Goal: Task Accomplishment & Management: Manage account settings

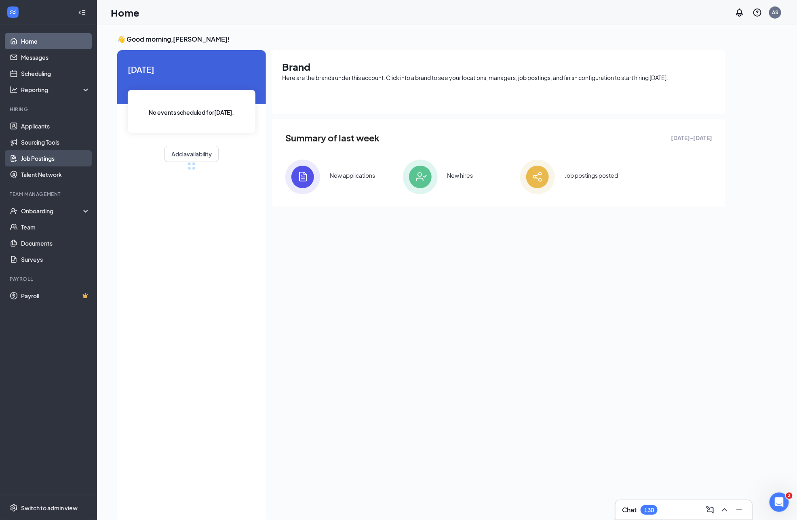
click at [56, 162] on link "Job Postings" at bounding box center [55, 158] width 69 height 16
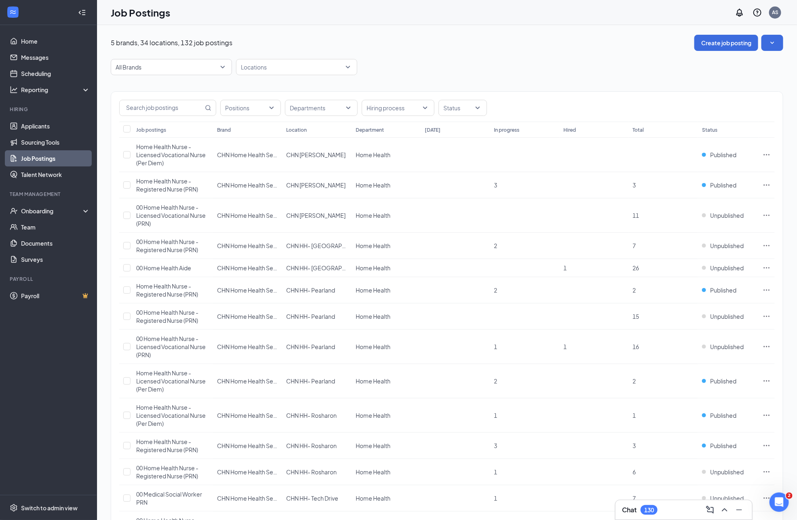
click at [30, 128] on link "Applicants" at bounding box center [55, 126] width 69 height 16
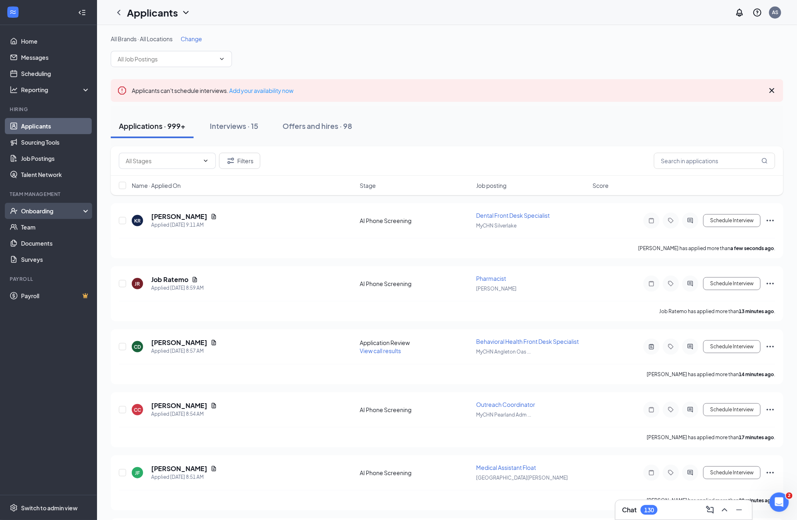
click at [50, 211] on div "Onboarding" at bounding box center [52, 211] width 62 height 8
click at [50, 225] on link "Overview" at bounding box center [55, 227] width 69 height 16
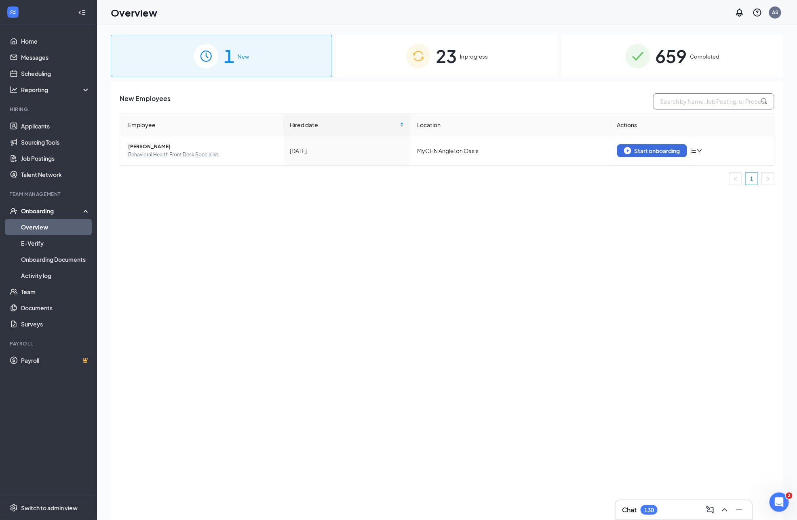
click at [693, 101] on input "text" at bounding box center [713, 101] width 121 height 16
click at [665, 53] on span "659" at bounding box center [671, 56] width 32 height 28
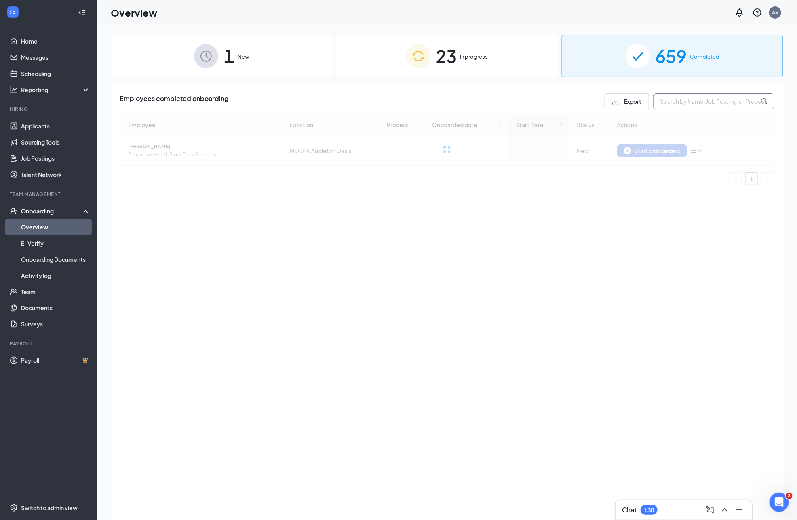
click at [664, 99] on input "text" at bounding box center [713, 101] width 121 height 16
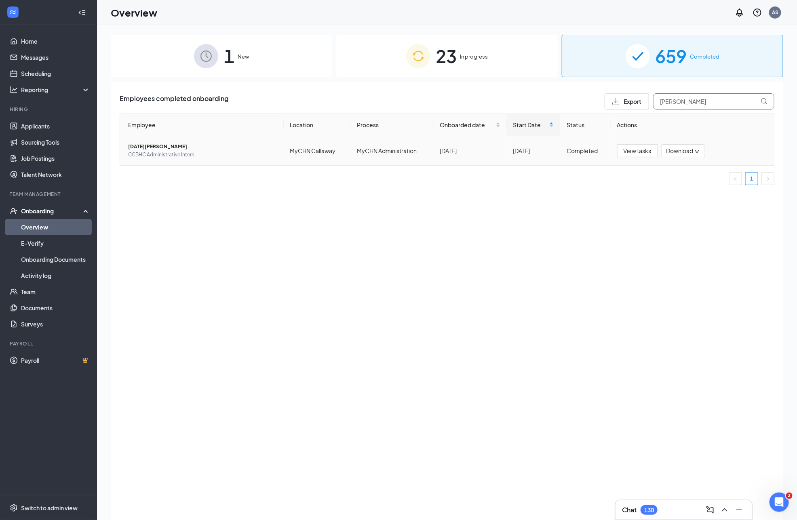
type input "lucia"
click at [192, 148] on span "[DATE][PERSON_NAME]" at bounding box center [202, 147] width 149 height 8
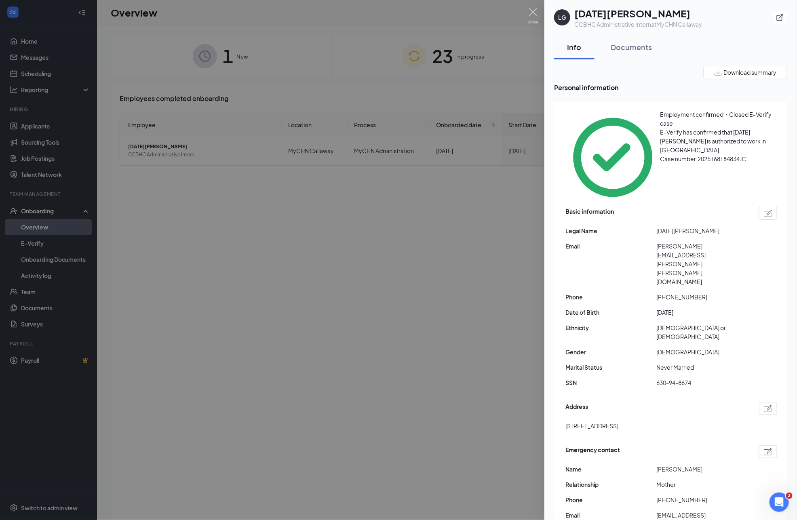
click at [770, 17] on div "LG Lucia Guzman CCBHC Administrative Intern at MyCHN Callaway" at bounding box center [670, 17] width 233 height 22
click at [775, 17] on button "button" at bounding box center [779, 17] width 15 height 15
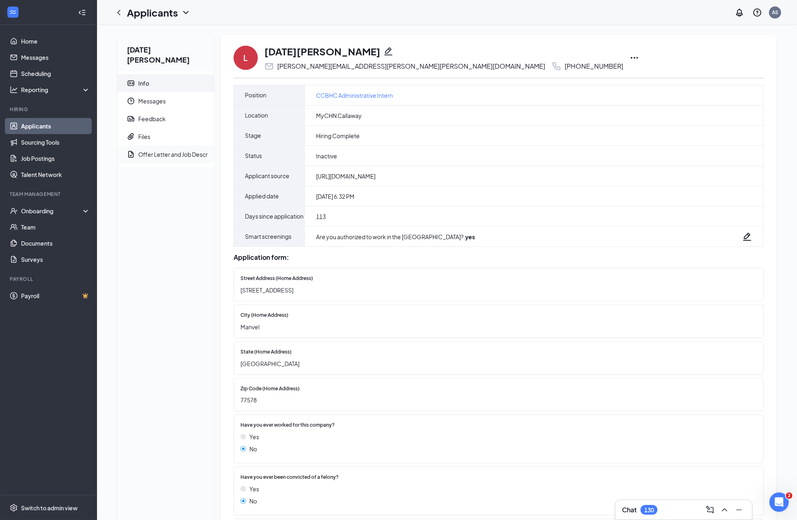
click at [187, 152] on span "Offer Letter and Job Description" at bounding box center [172, 154] width 69 height 18
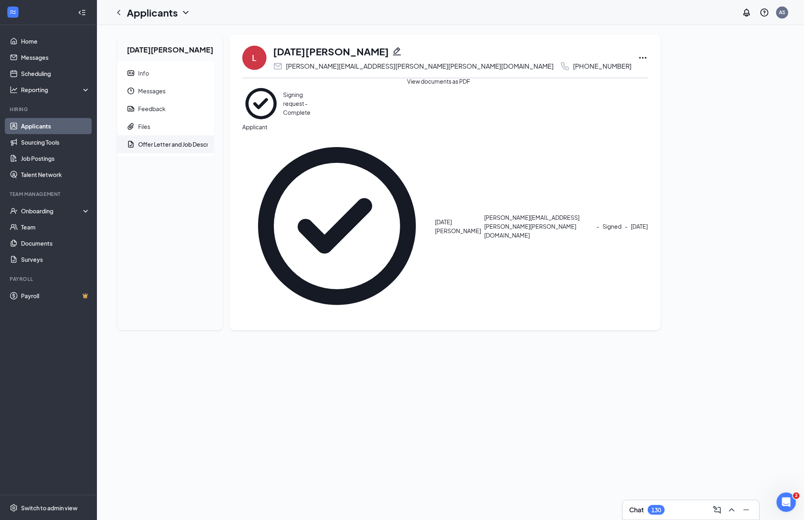
click at [328, 93] on icon "Eye" at bounding box center [324, 89] width 8 height 6
click at [44, 128] on link "Applicants" at bounding box center [55, 126] width 69 height 16
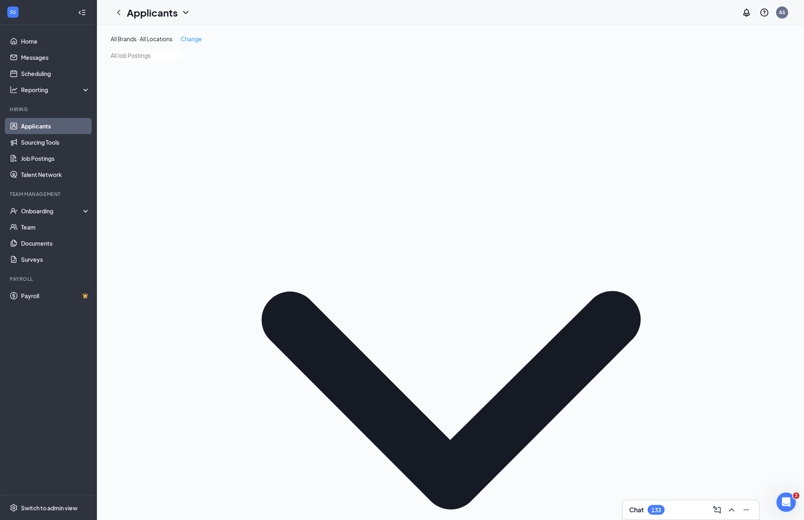
type input "[PERSON_NAME]"
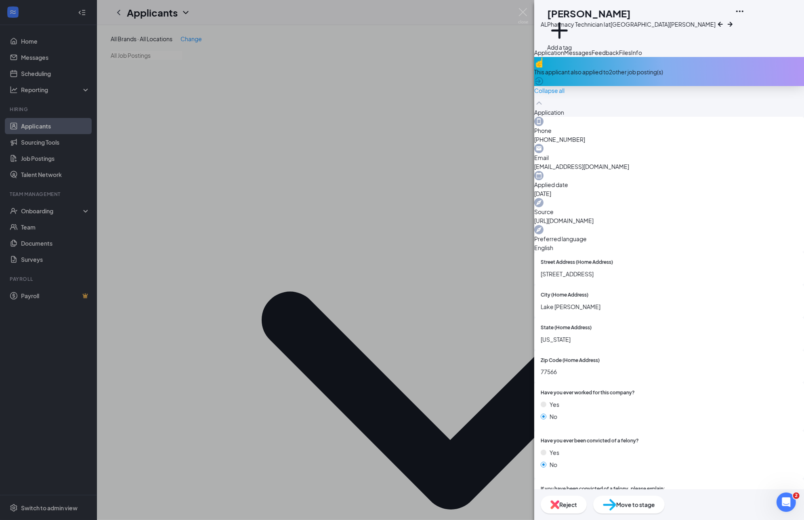
click at [592, 56] on span "Messages" at bounding box center [577, 52] width 27 height 7
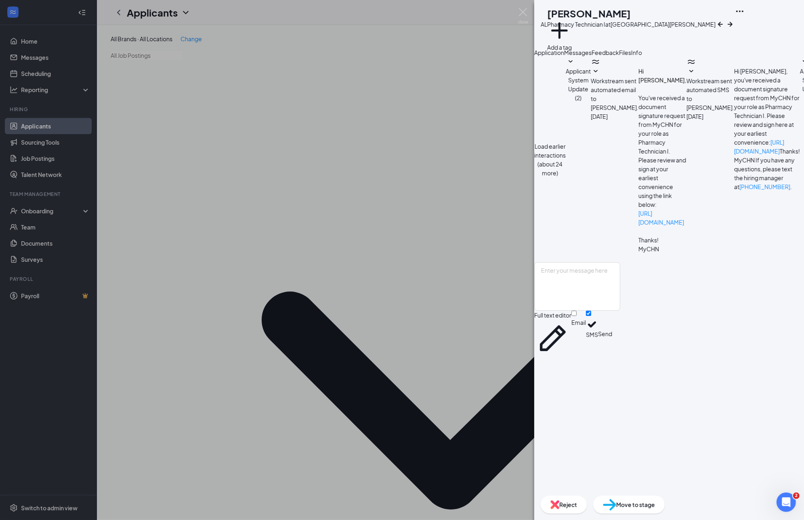
click at [800, 102] on button "Applicant System Update (3)" at bounding box center [812, 79] width 25 height 45
click at [687, 76] on icon "SmallChevronDown" at bounding box center [692, 72] width 10 height 10
click at [600, 76] on icon "SmallChevronDown" at bounding box center [596, 72] width 10 height 10
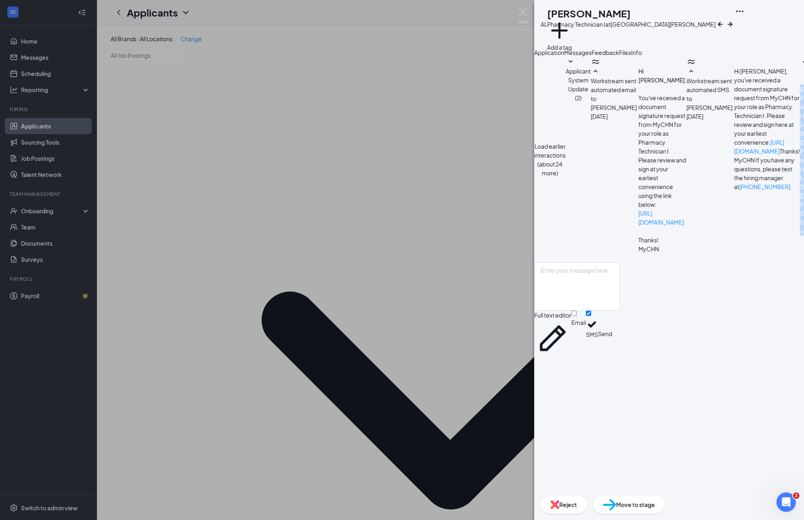
drag, startPoint x: 704, startPoint y: 275, endPoint x: 612, endPoint y: 202, distance: 117.2
click at [612, 202] on div "Load earlier interactions (about 24 more) Applicant System Update (2) Workstrea…" at bounding box center [669, 159] width 270 height 205
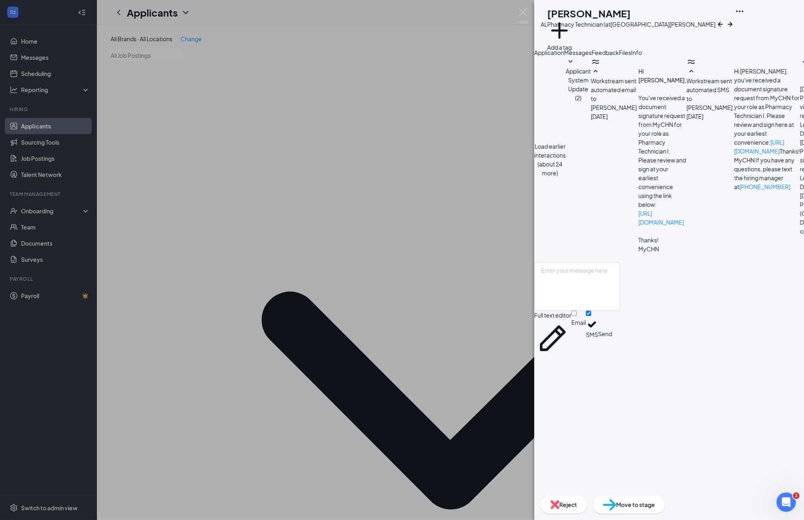
click at [297, 291] on div "AL [PERSON_NAME] Pharmacy Technician I at [GEOGRAPHIC_DATA] [PERSON_NAME] Add a…" at bounding box center [402, 260] width 804 height 520
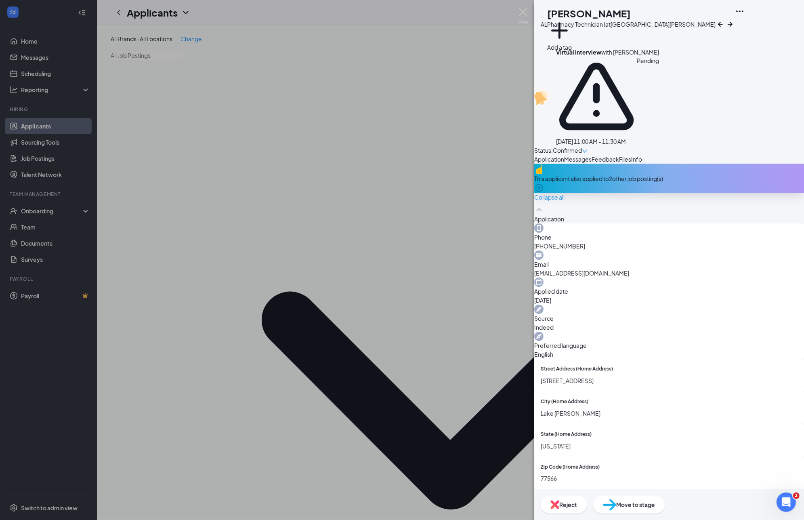
click at [592, 156] on span "Messages" at bounding box center [577, 159] width 27 height 7
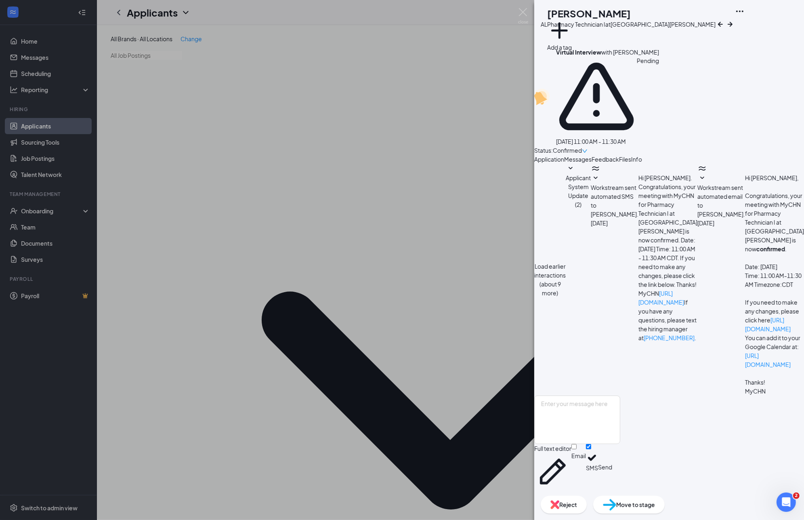
scroll to position [98, 0]
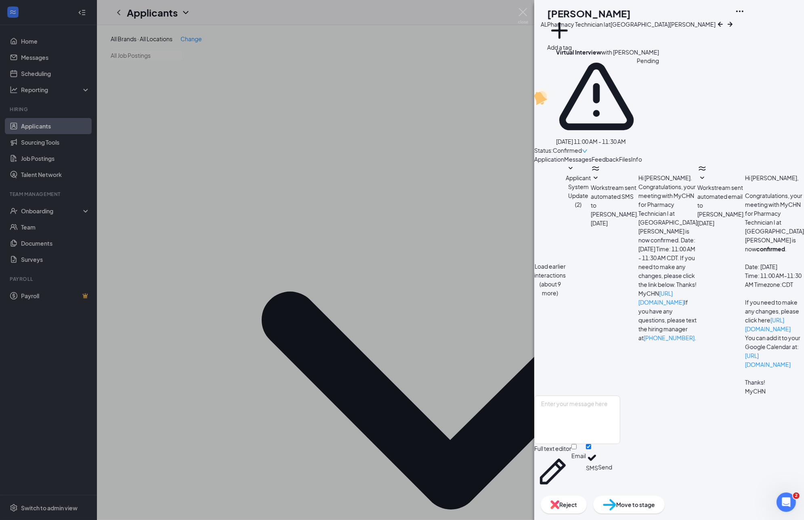
click at [199, 309] on div "AL [PERSON_NAME] Pharmacy Technician I at [GEOGRAPHIC_DATA] [PERSON_NAME] Add a…" at bounding box center [402, 260] width 804 height 520
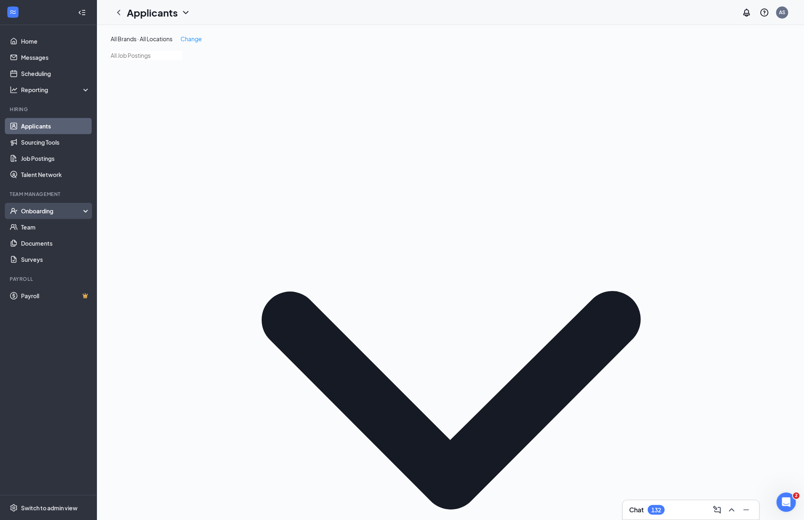
click at [76, 214] on div "Onboarding" at bounding box center [52, 211] width 62 height 8
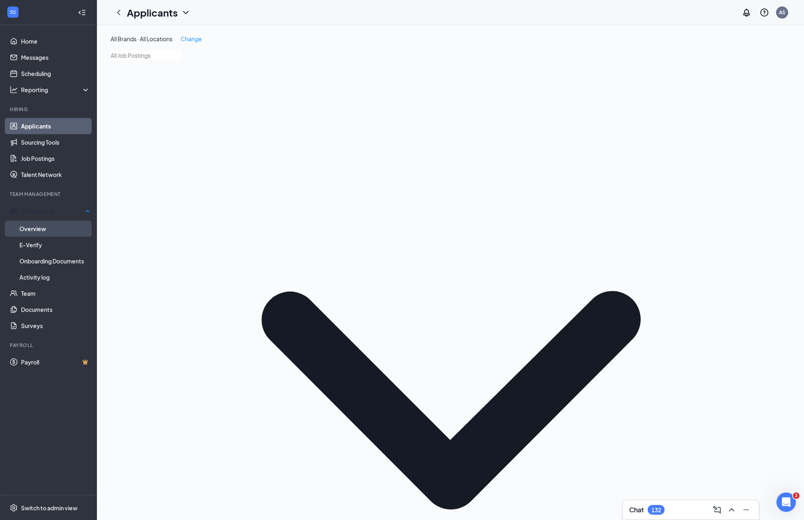
click at [59, 227] on link "Overview" at bounding box center [54, 229] width 71 height 16
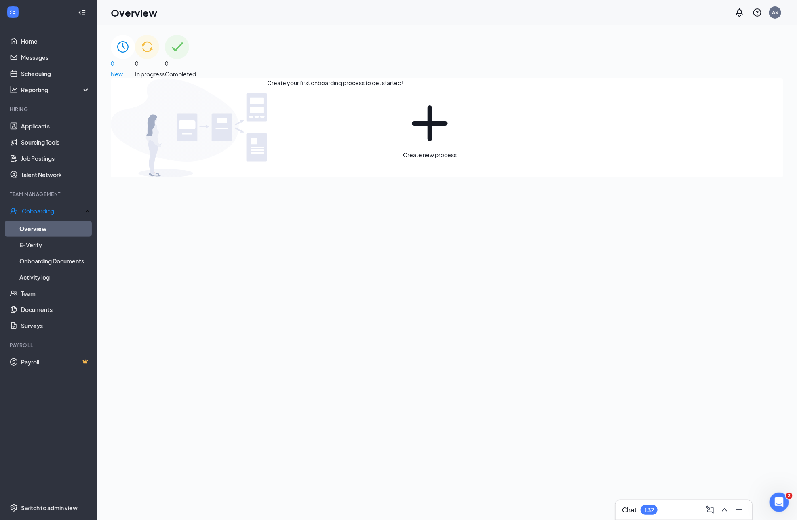
click at [165, 73] on div "0 In progress" at bounding box center [150, 57] width 30 height 44
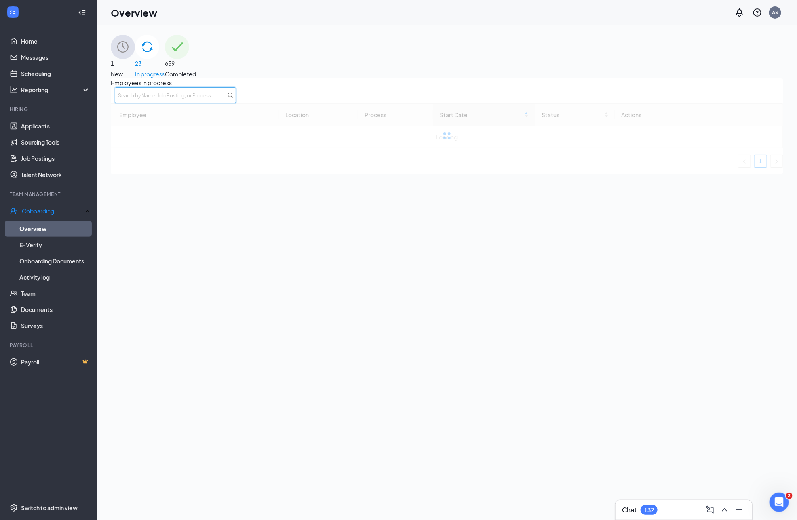
click at [236, 102] on input "text" at bounding box center [175, 95] width 121 height 16
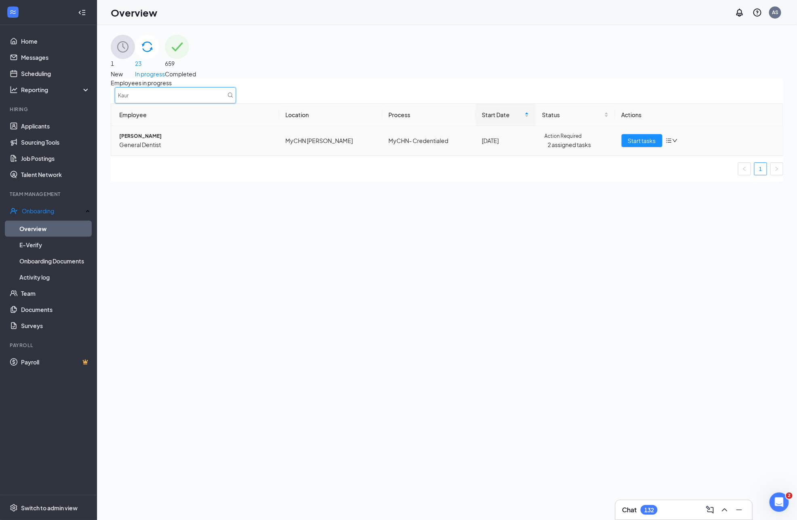
type input "Kaur"
click at [159, 140] on span "[PERSON_NAME]" at bounding box center [195, 136] width 153 height 8
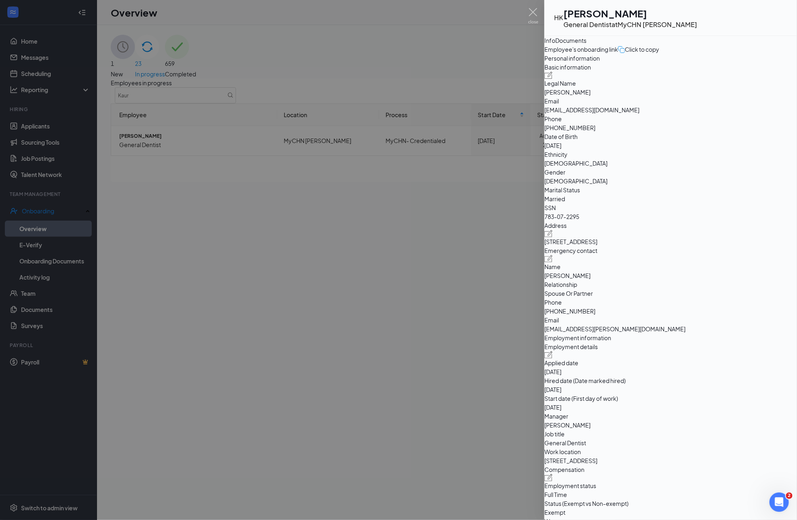
click at [586, 45] on div "Documents" at bounding box center [570, 40] width 31 height 9
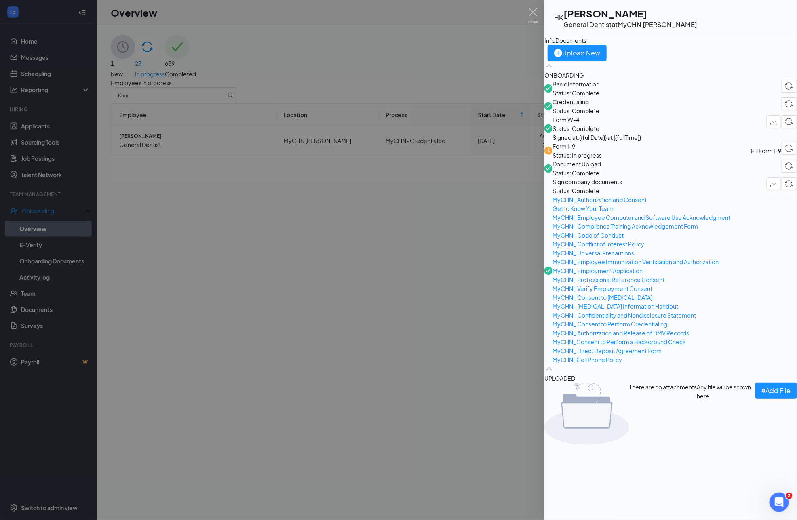
click at [601, 168] on span "Document Upload" at bounding box center [576, 164] width 48 height 9
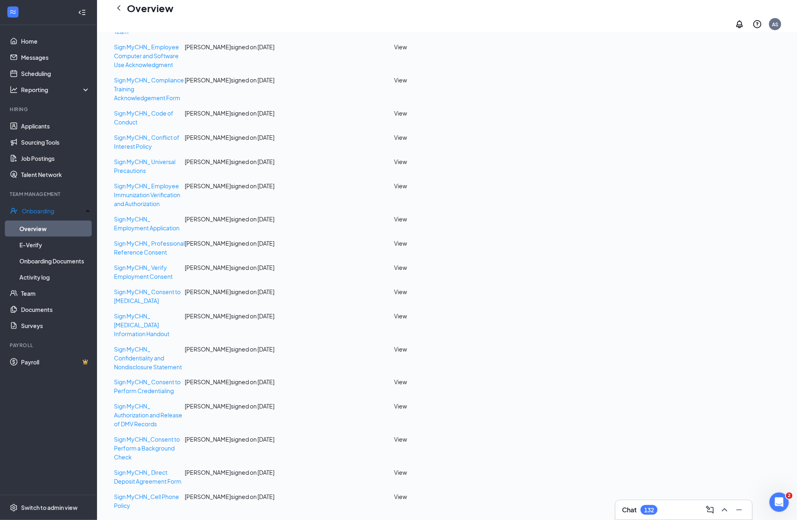
scroll to position [108, 0]
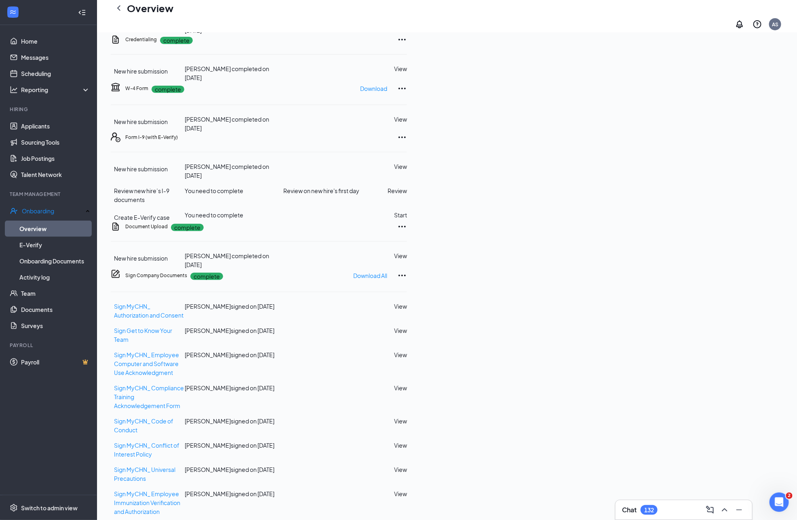
click at [407, 260] on button "View" at bounding box center [400, 255] width 13 height 9
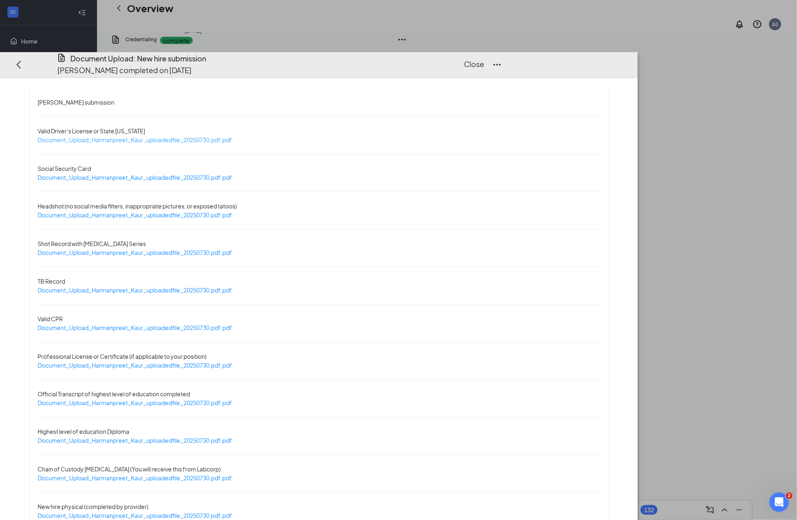
click at [193, 136] on span "Document_Upload_Harmanpreet_Kaur_uploadedfile_20250730.pdf.pdf" at bounding box center [135, 139] width 194 height 7
click at [484, 59] on button "Close" at bounding box center [474, 64] width 20 height 11
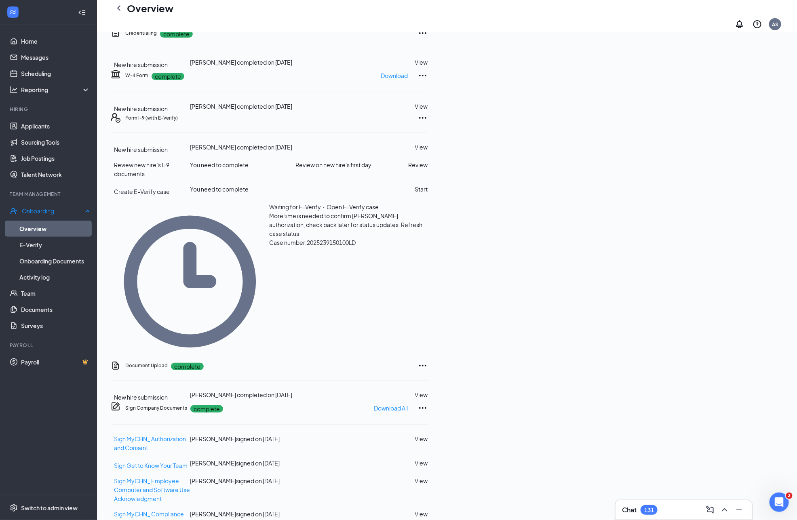
click at [57, 230] on link "Overview" at bounding box center [54, 229] width 71 height 16
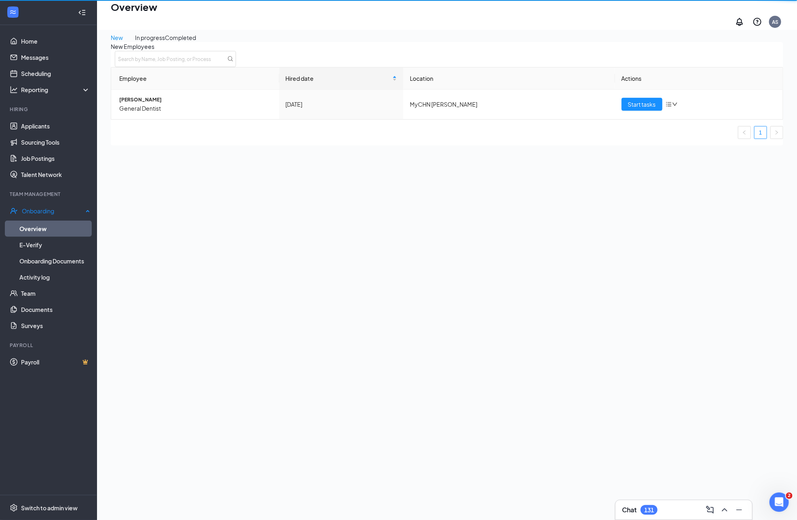
scroll to position [36, 0]
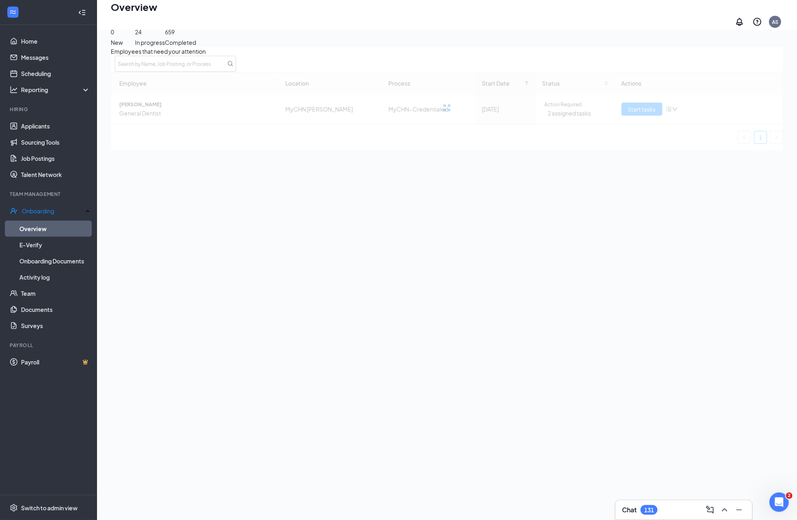
click at [405, 44] on div "0 New 24 In progress 659 Completed Employees that need your attention Employee …" at bounding box center [447, 76] width 672 height 147
click at [165, 39] on div "24 In progress" at bounding box center [150, 25] width 30 height 44
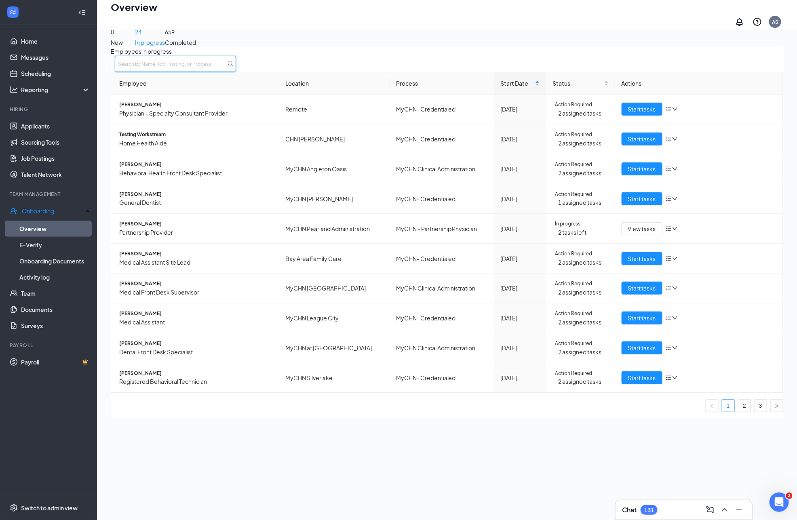
click at [236, 63] on input "text" at bounding box center [175, 64] width 121 height 16
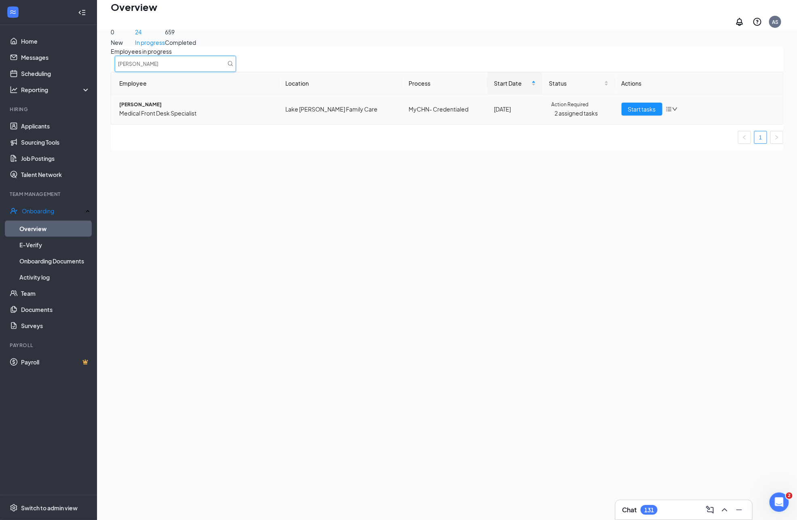
type input "[PERSON_NAME]"
click at [159, 109] on span "[PERSON_NAME]" at bounding box center [195, 105] width 153 height 8
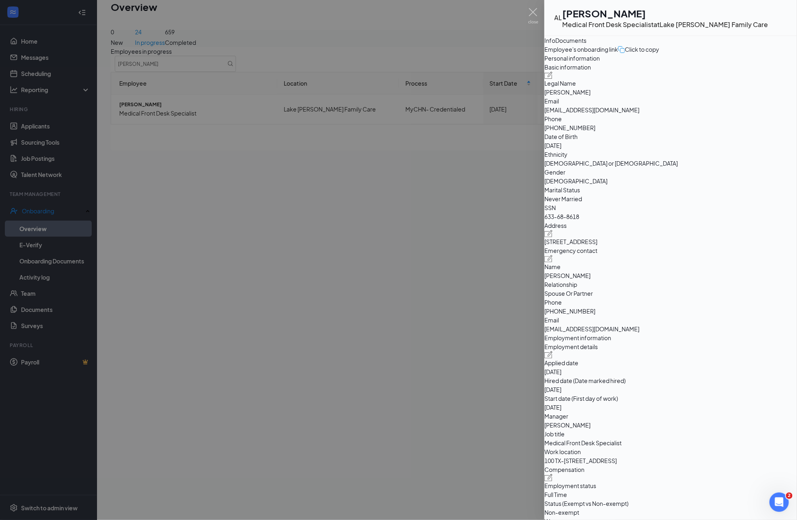
drag, startPoint x: 321, startPoint y: 209, endPoint x: 134, endPoint y: 235, distance: 189.3
click at [320, 209] on div at bounding box center [398, 260] width 797 height 520
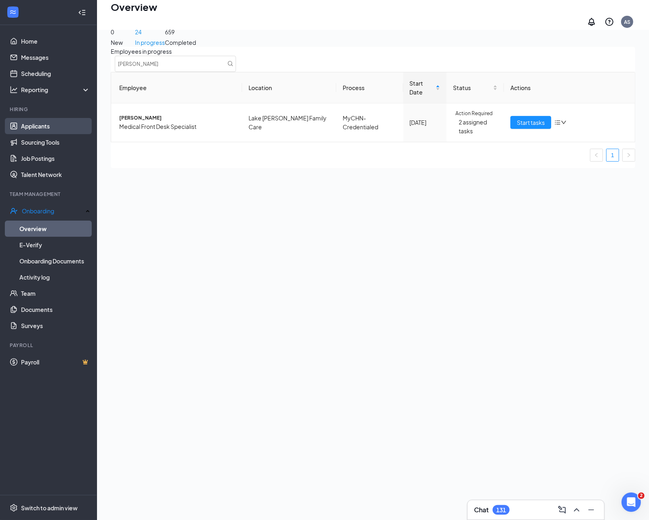
click at [41, 130] on link "Applicants" at bounding box center [55, 126] width 69 height 16
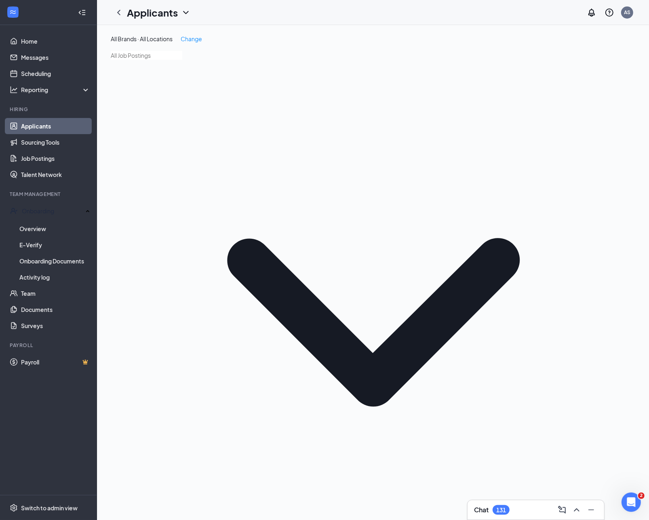
click at [43, 126] on link "Applicants" at bounding box center [55, 126] width 69 height 16
drag, startPoint x: 318, startPoint y: 131, endPoint x: 428, endPoint y: 134, distance: 109.9
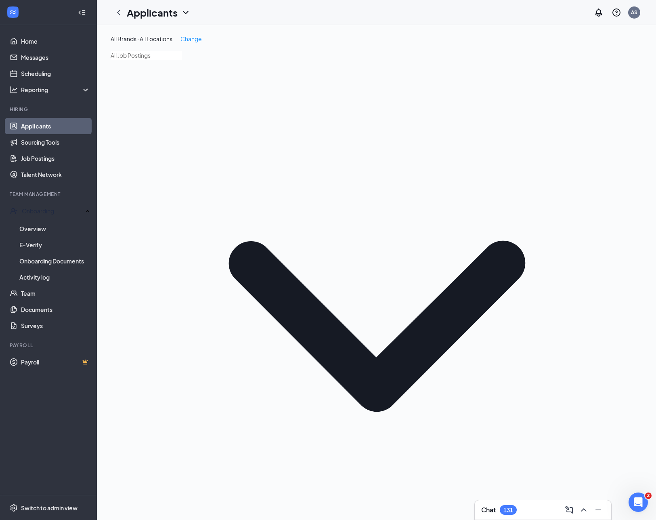
type input "lake [PERSON_NAME] family care"
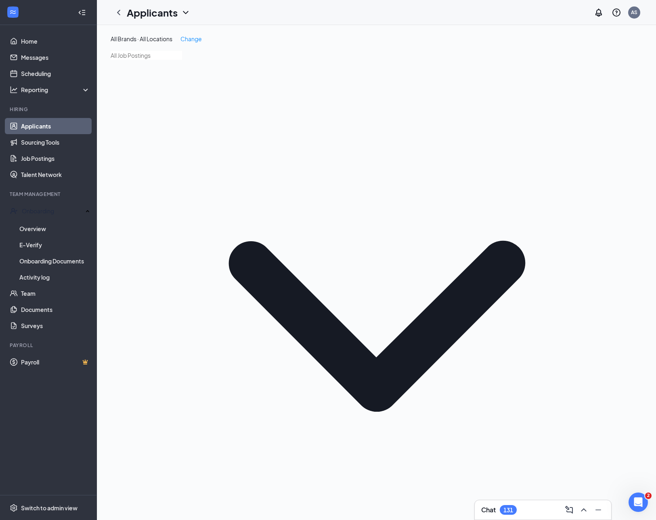
click at [29, 156] on link "Job Postings" at bounding box center [55, 158] width 69 height 16
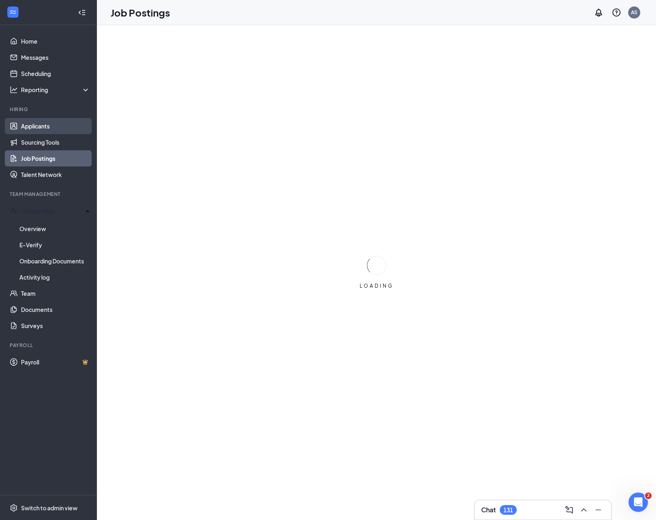
click at [42, 124] on link "Applicants" at bounding box center [55, 126] width 69 height 16
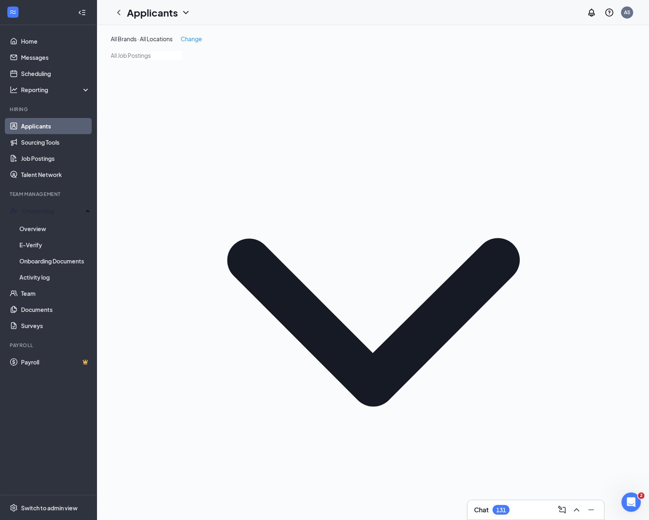
drag, startPoint x: 393, startPoint y: 122, endPoint x: 488, endPoint y: 158, distance: 101.4
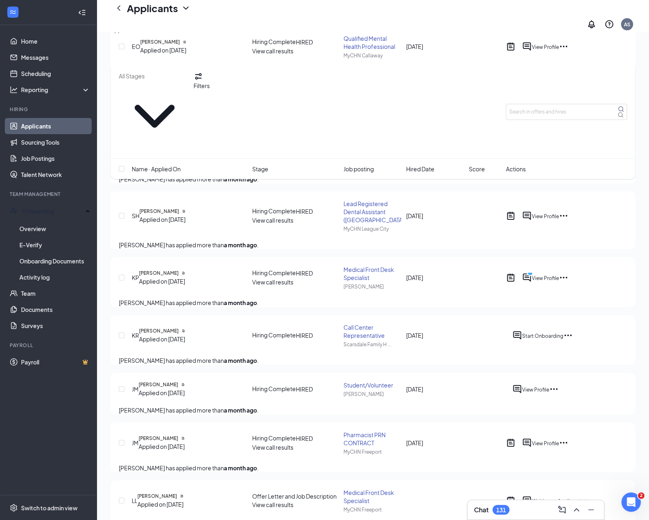
scroll to position [2525, 0]
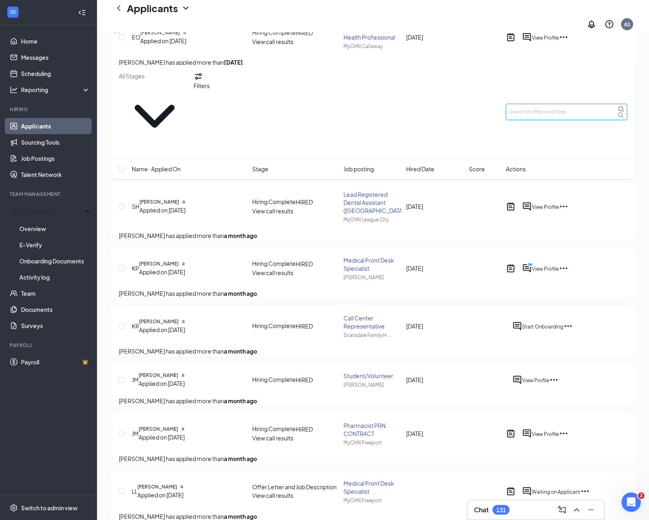
click at [558, 104] on input "text" at bounding box center [566, 112] width 121 height 16
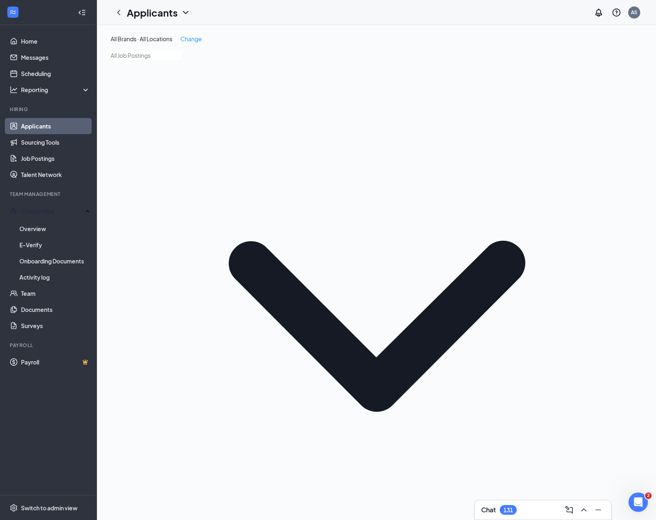
type input "[PERSON_NAME]"
